Goal: Transaction & Acquisition: Purchase product/service

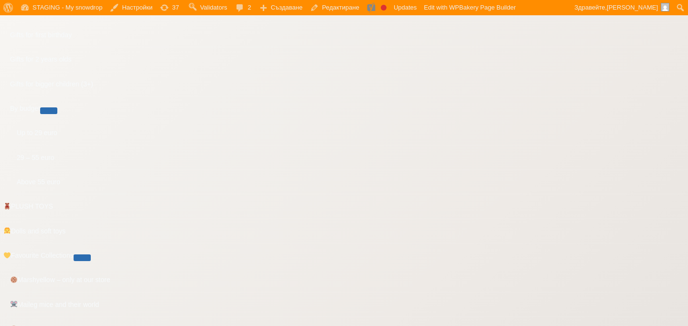
scroll to position [431, 0]
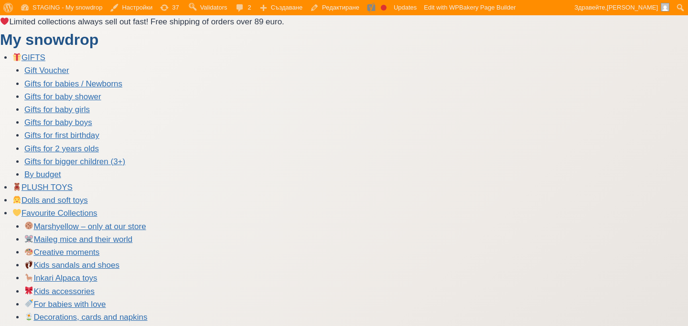
click at [62, 34] on link "My snowdrop" at bounding box center [49, 39] width 98 height 17
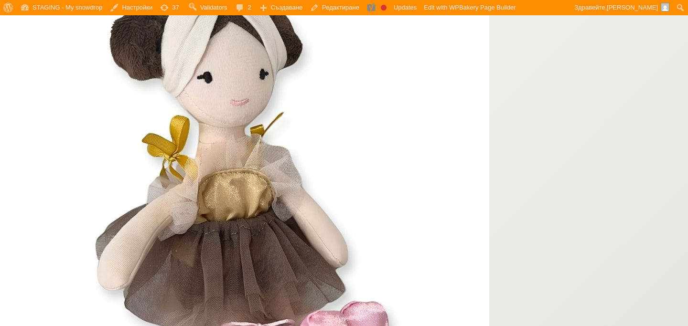
scroll to position [2184, 0]
